Goal: Find specific page/section: Find specific page/section

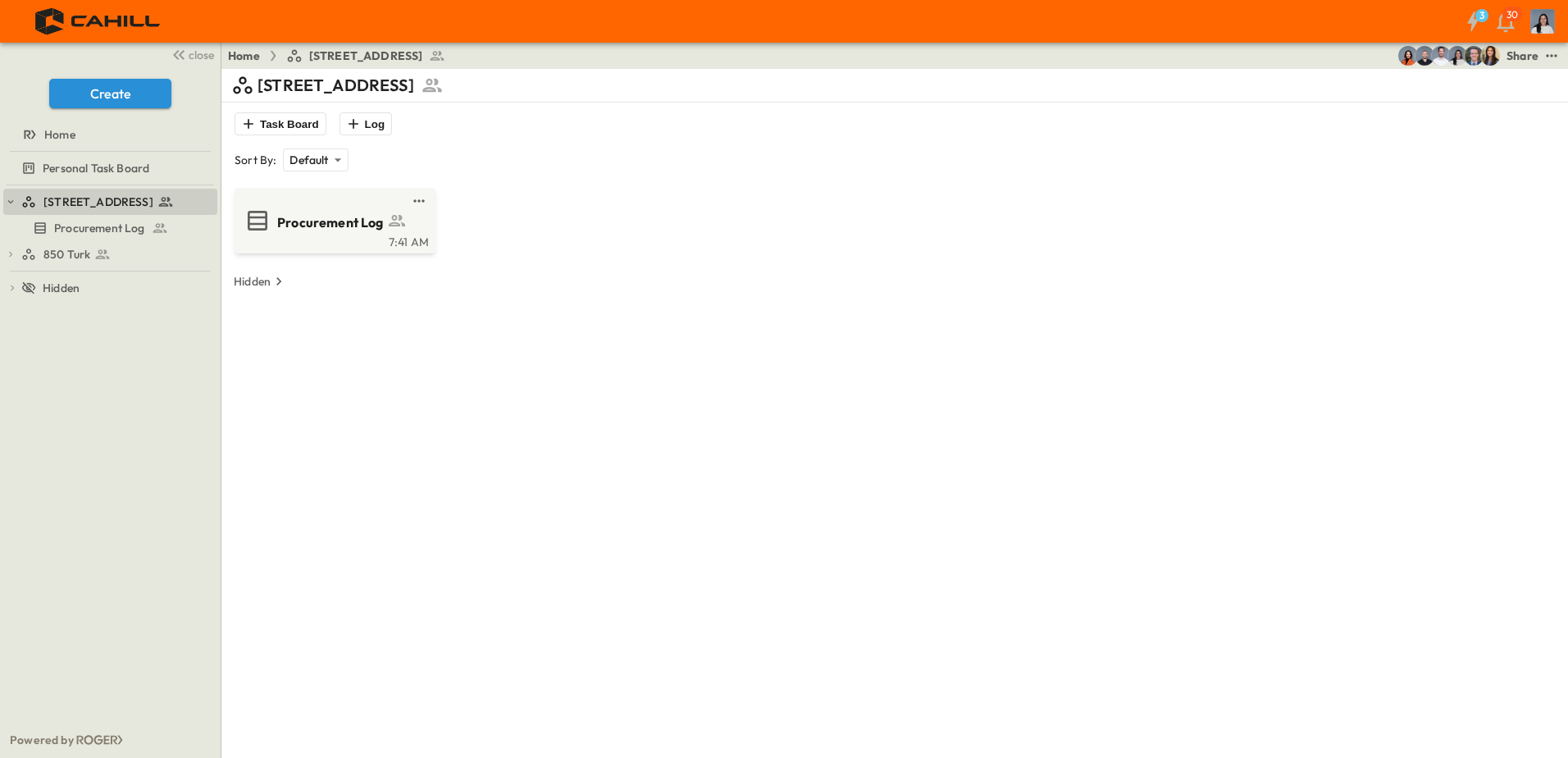
click at [155, 273] on div "750 Golden Gate Procurement Log 850 Turk 850 Turk Procurement Log 850 Turk Proc…" at bounding box center [110, 453] width 221 height 536
click at [156, 264] on link "850 Turk" at bounding box center [107, 254] width 173 height 23
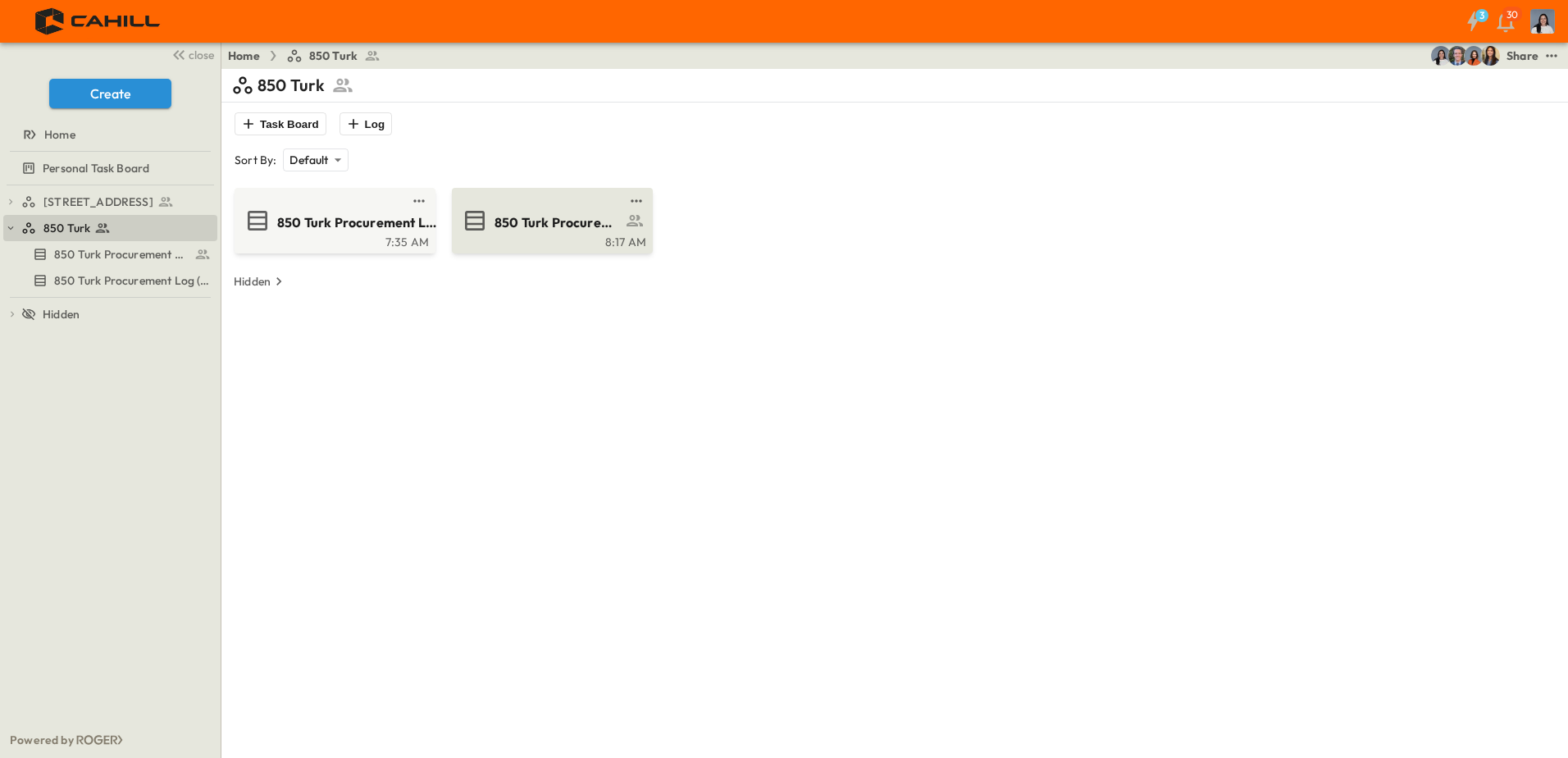
click at [524, 203] on link at bounding box center [547, 200] width 159 height 13
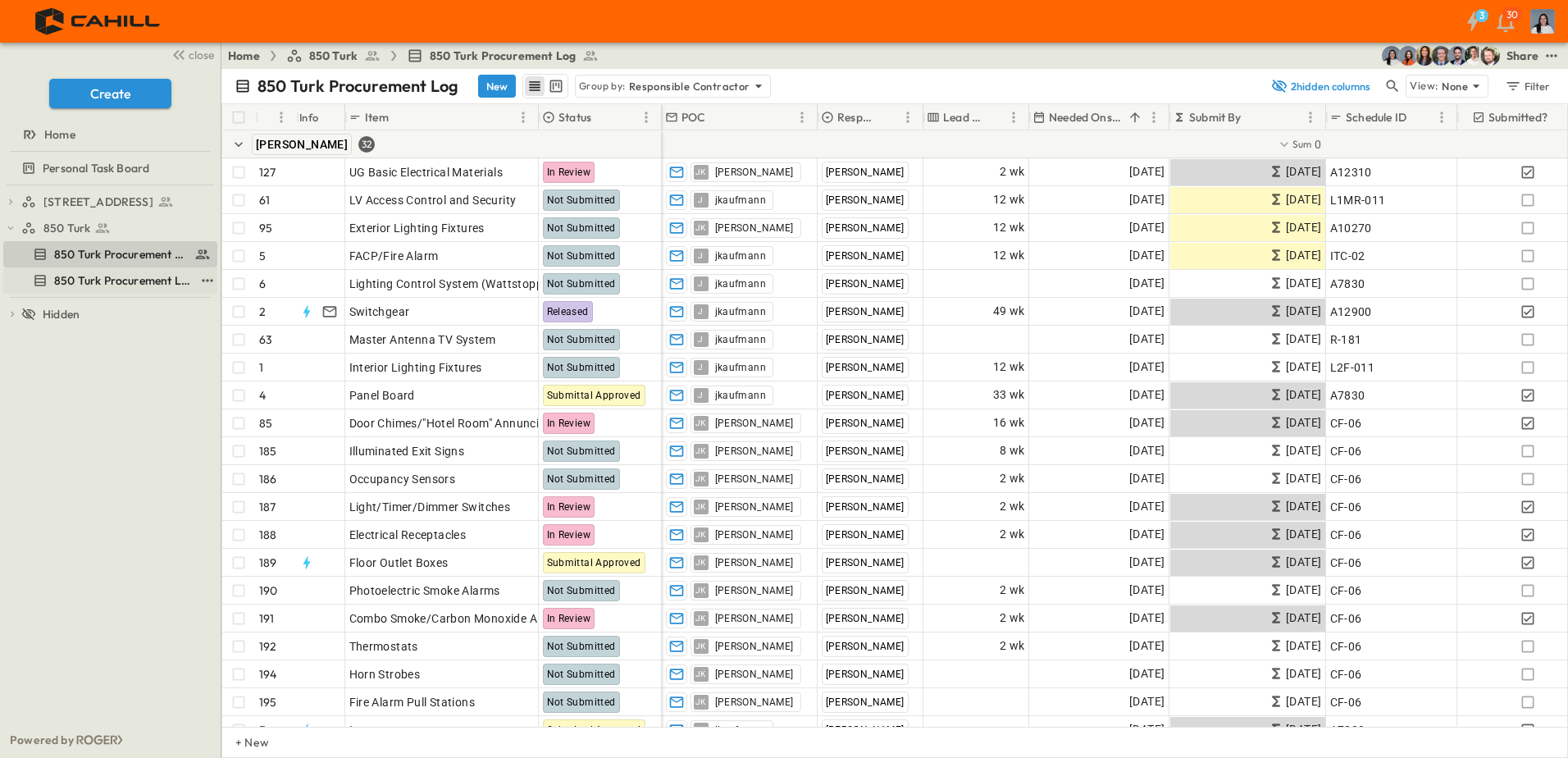
click at [171, 285] on span "850 Turk Procurement Log (Copy)" at bounding box center [124, 280] width 140 height 17
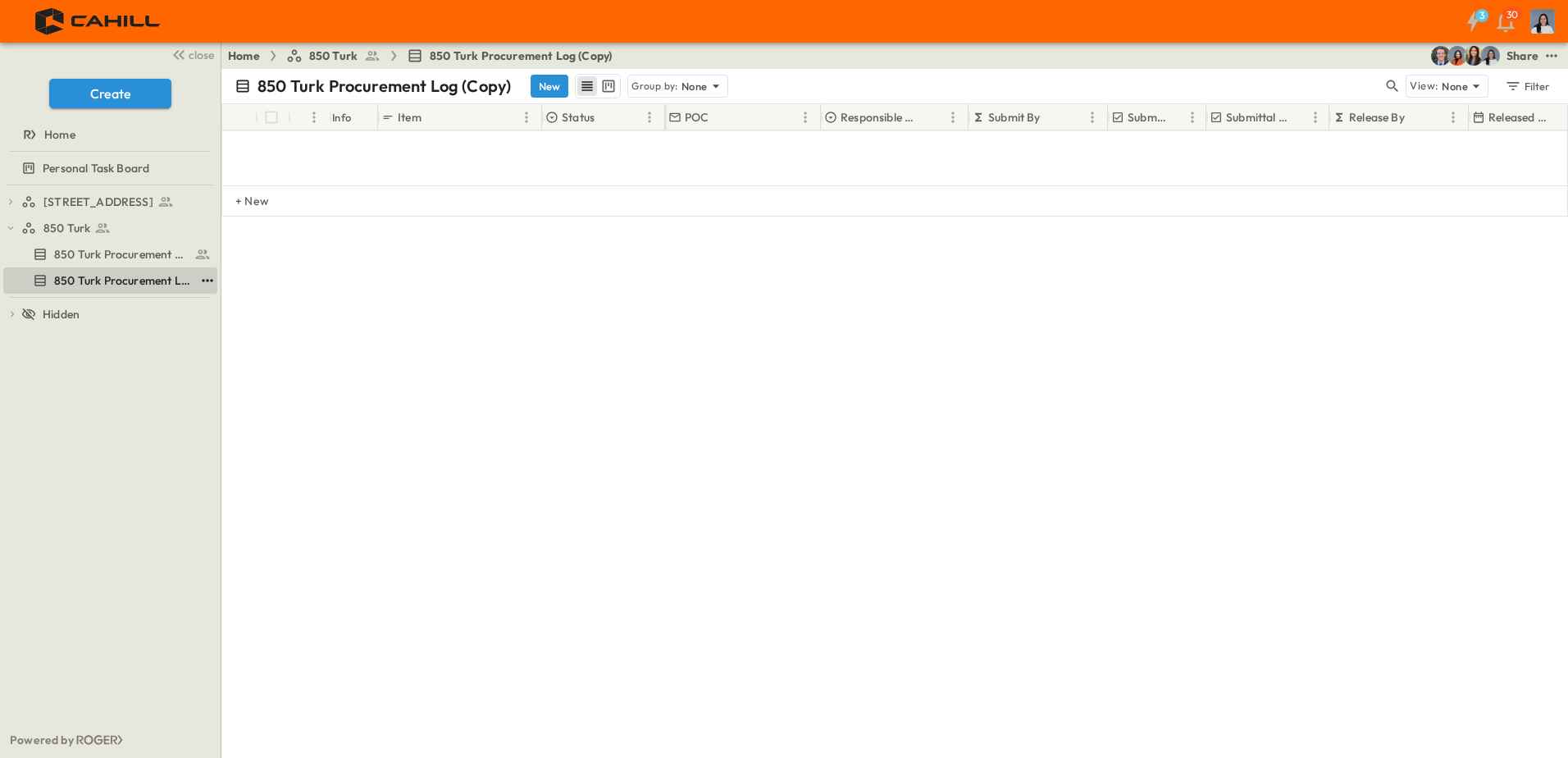
click at [212, 284] on icon "test" at bounding box center [207, 280] width 17 height 17
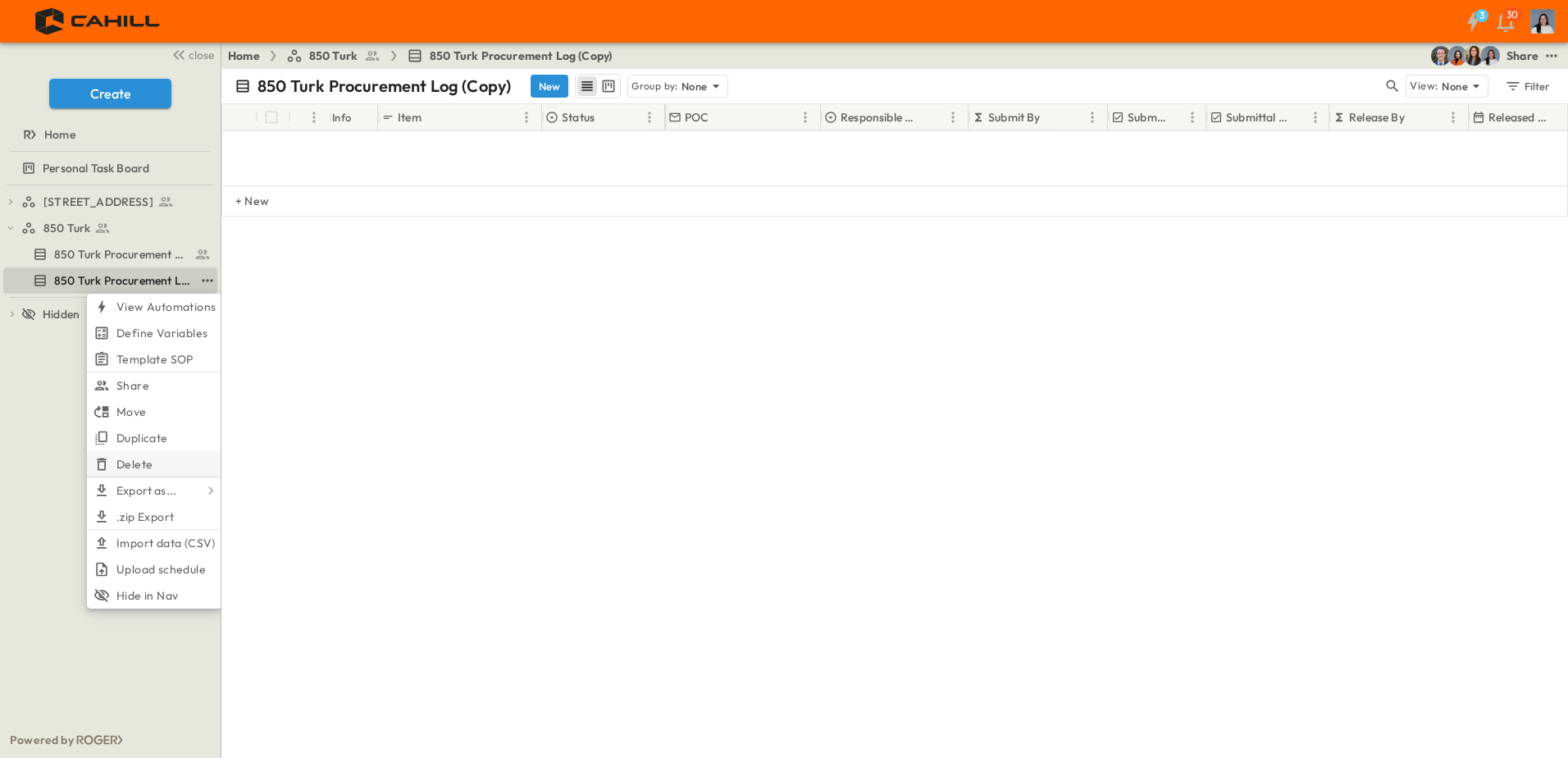
click at [162, 473] on li "Delete" at bounding box center [154, 465] width 136 height 27
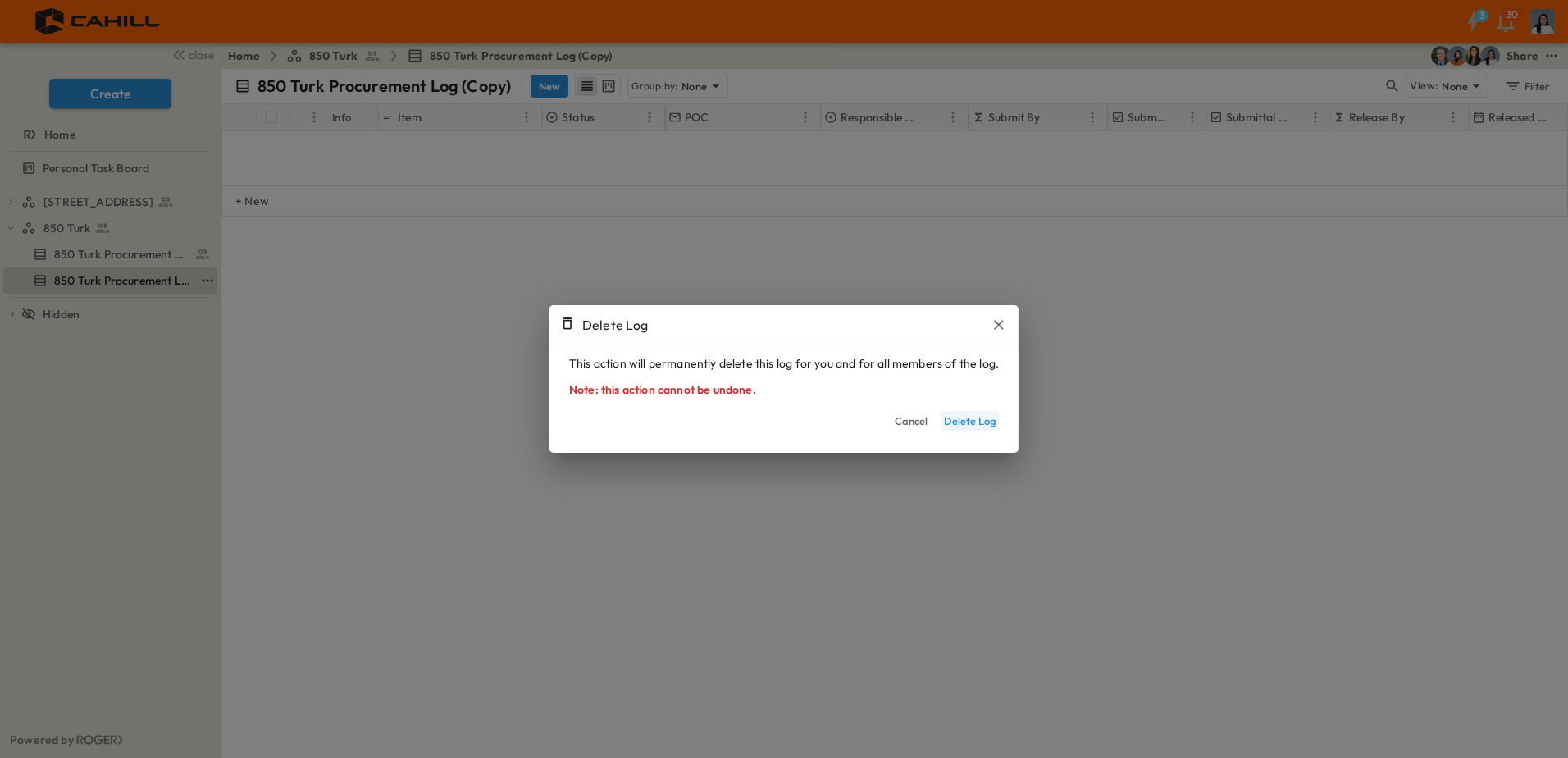
click at [950, 422] on button "Delete Log" at bounding box center [970, 421] width 59 height 20
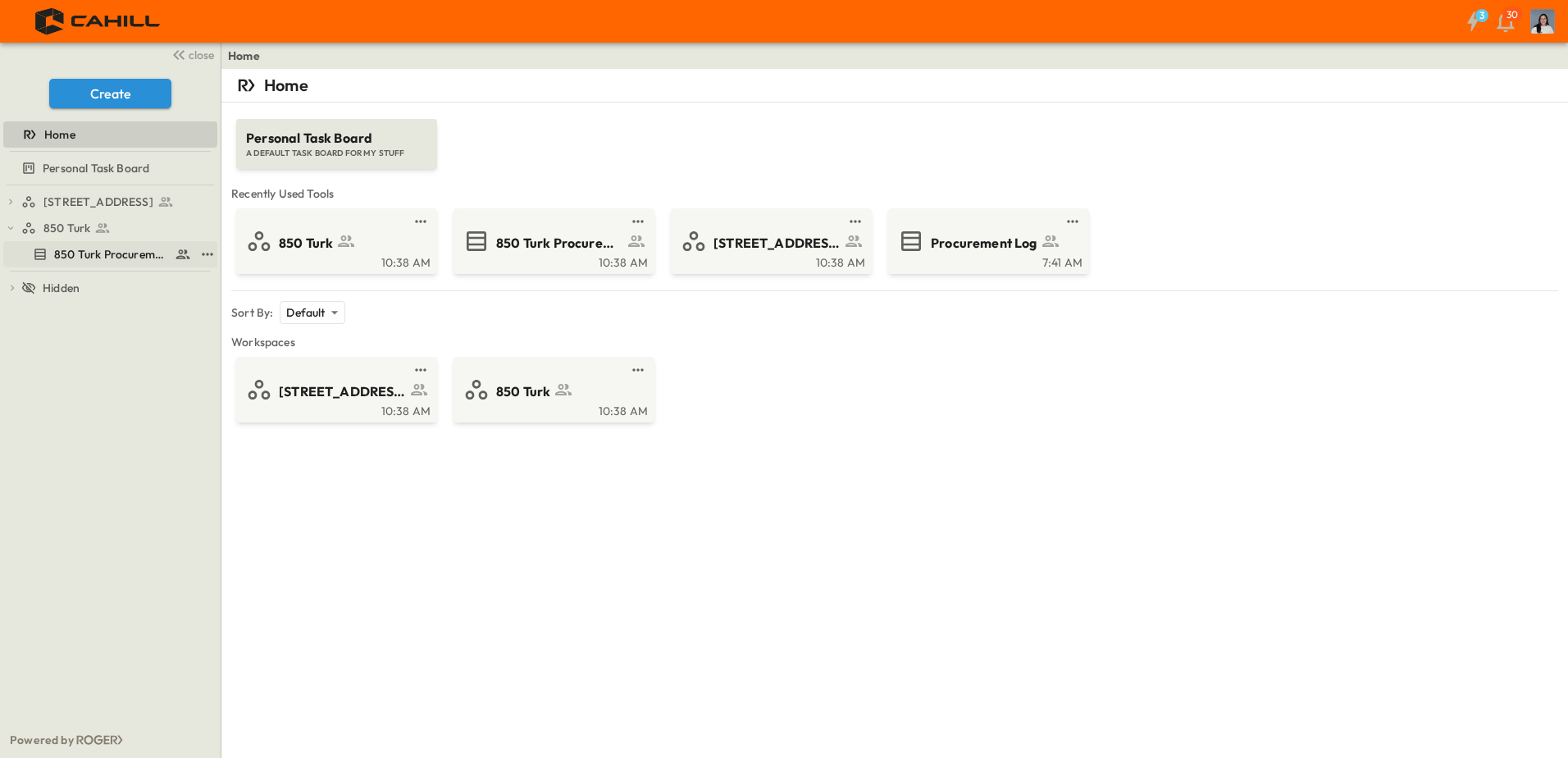
click at [138, 265] on div "750 Golden Gate Procurement Log 850 Turk 850 Turk Procurement Log To pick up a …" at bounding box center [110, 453] width 221 height 536
drag, startPoint x: 138, startPoint y: 265, endPoint x: 148, endPoint y: 252, distance: 16.4
click at [148, 252] on span "850 Turk Procurement Log" at bounding box center [111, 254] width 114 height 17
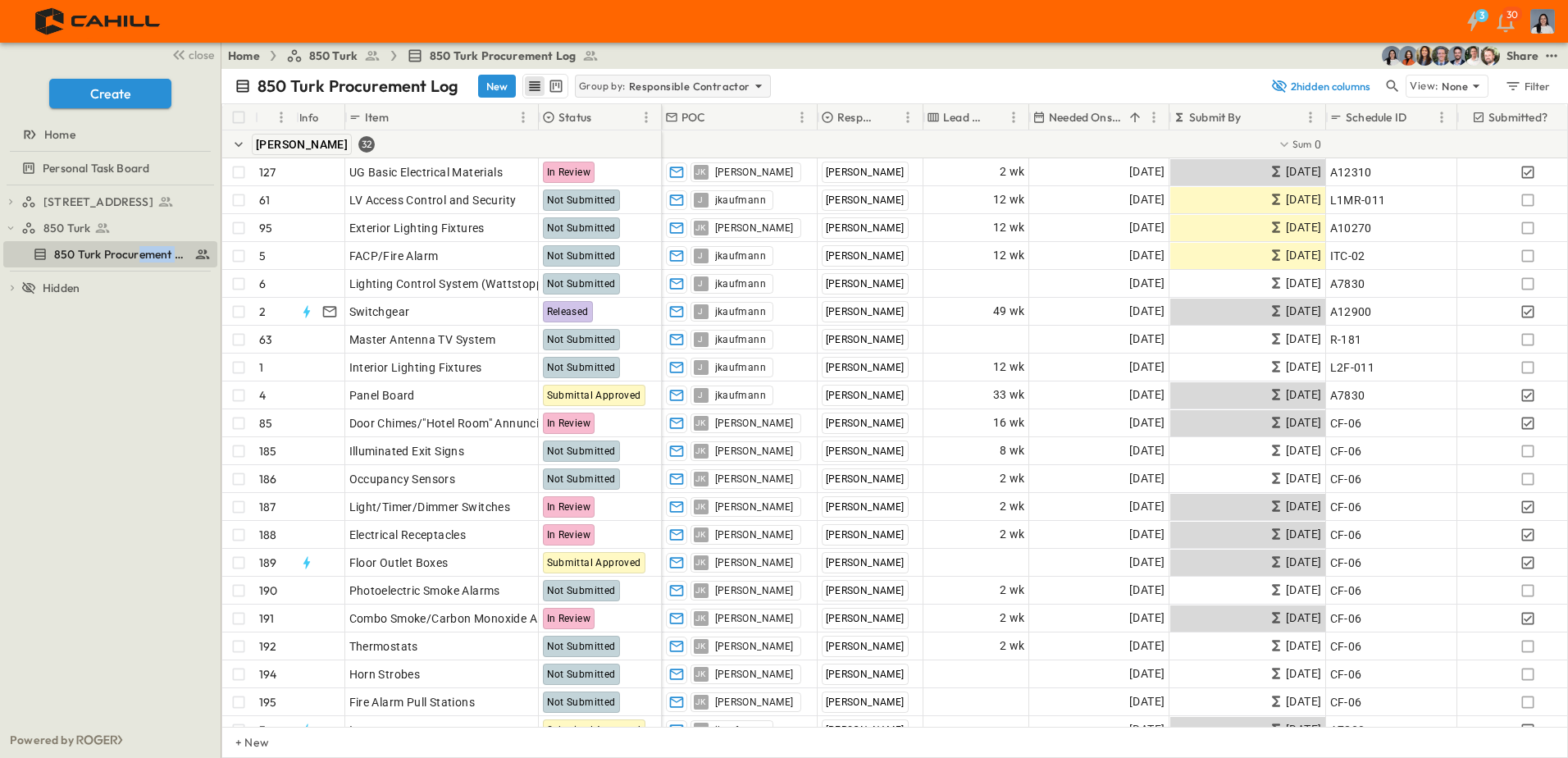
click at [636, 94] on div "Group by: Responsible Contractor" at bounding box center [673, 86] width 195 height 23
click at [661, 158] on p "Responsible Contractor" at bounding box center [637, 156] width 121 height 17
click at [237, 147] on icon "button" at bounding box center [238, 145] width 17 height 17
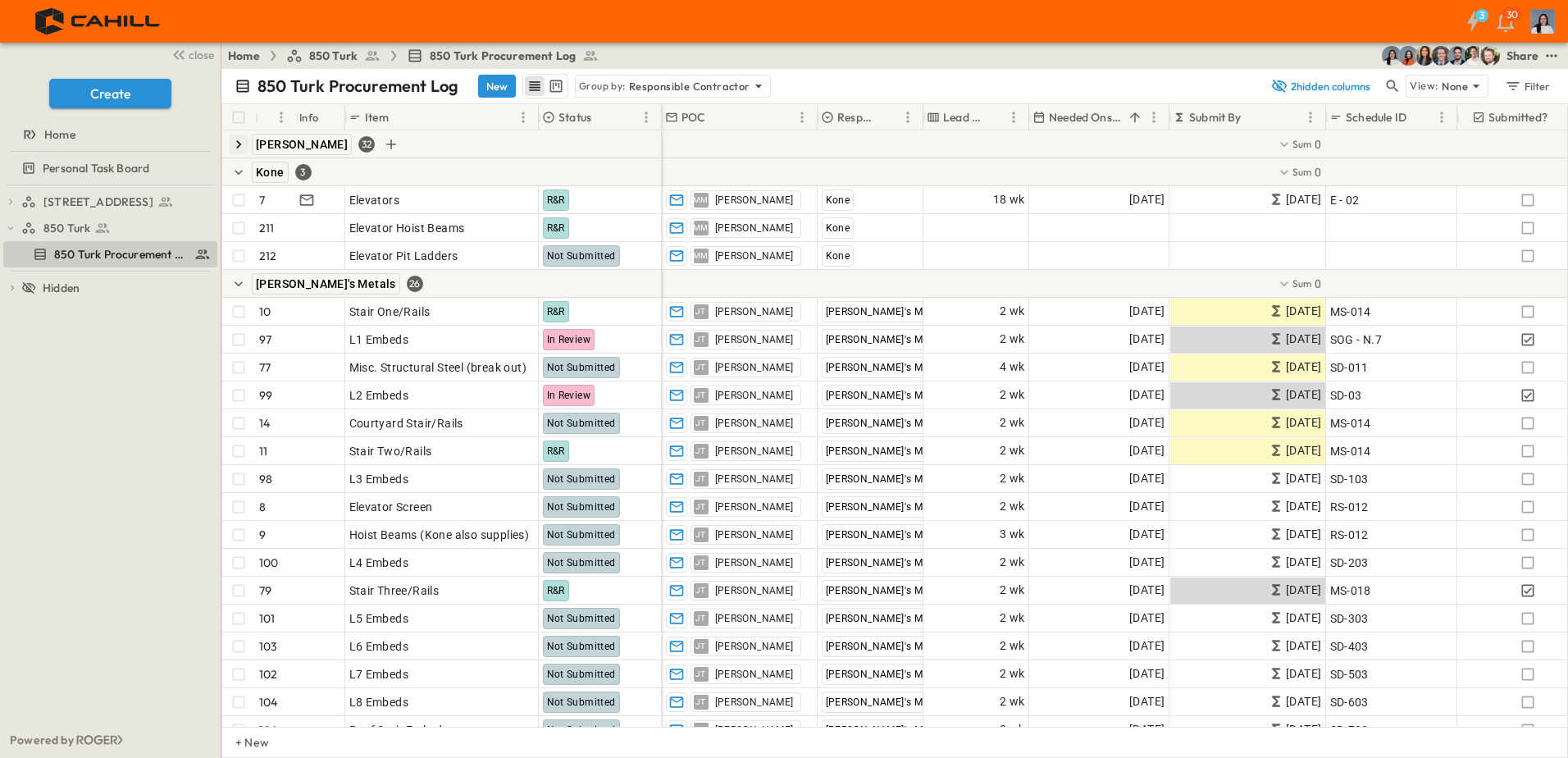
click at [139, 395] on div "750 Golden Gate Procurement Log 850 Turk 850 Turk Procurement Log To pick up a …" at bounding box center [110, 453] width 221 height 536
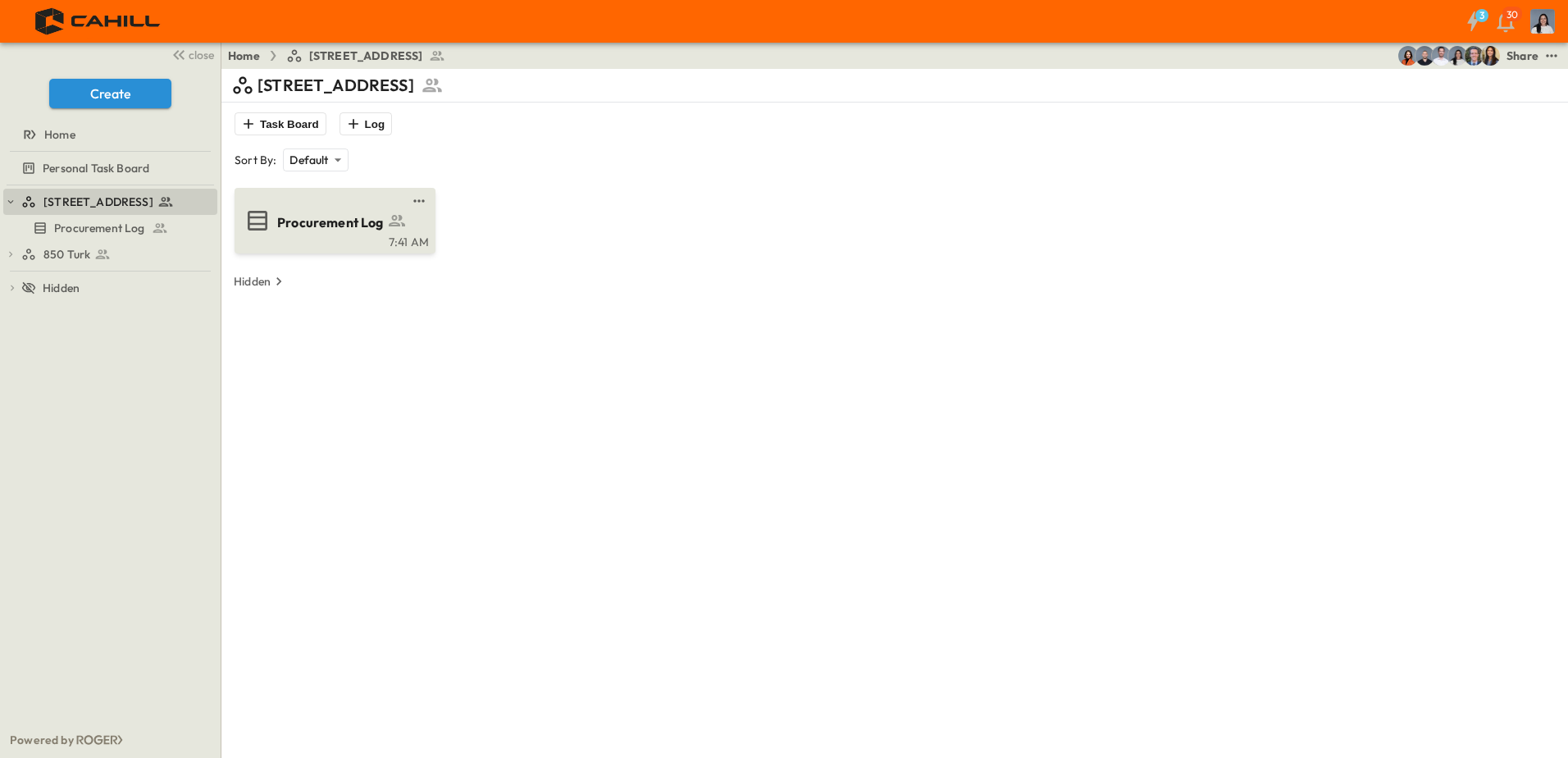
click at [346, 245] on div "7:41 AM" at bounding box center [333, 240] width 191 height 13
